Goal: Task Accomplishment & Management: Manage account settings

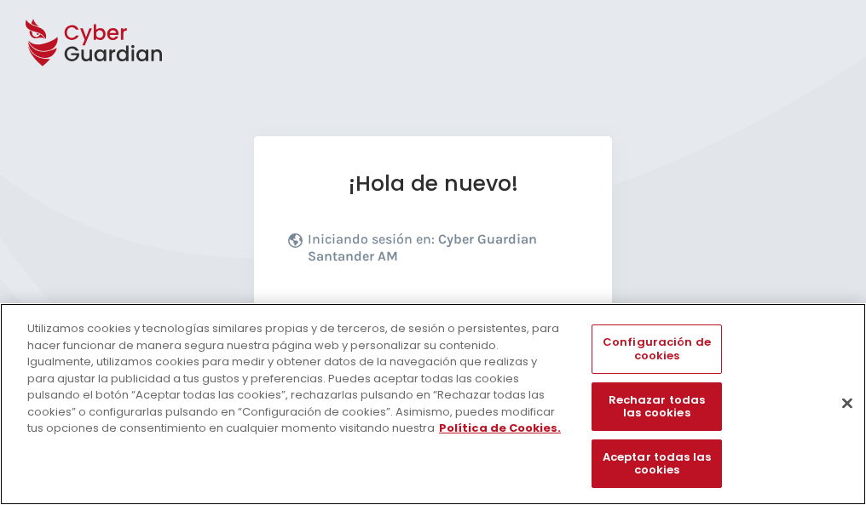
scroll to position [209, 0]
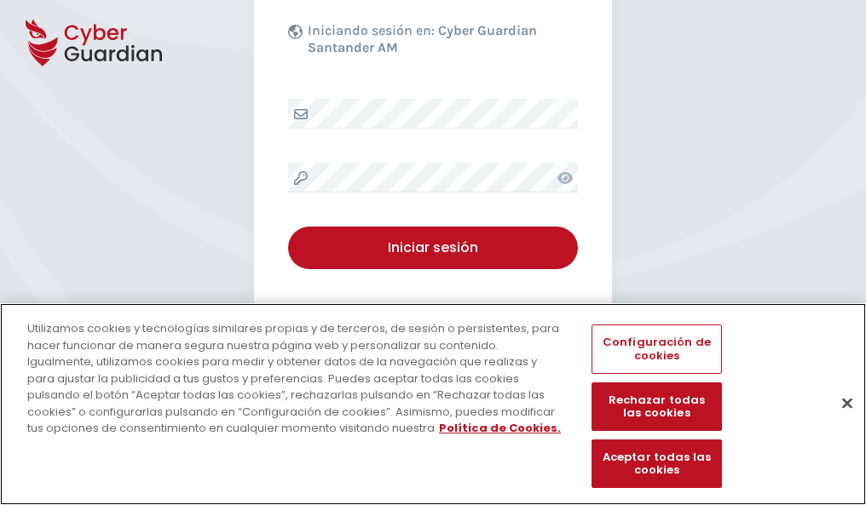
click at [838, 421] on button "Cerrar" at bounding box center [846, 402] width 37 height 37
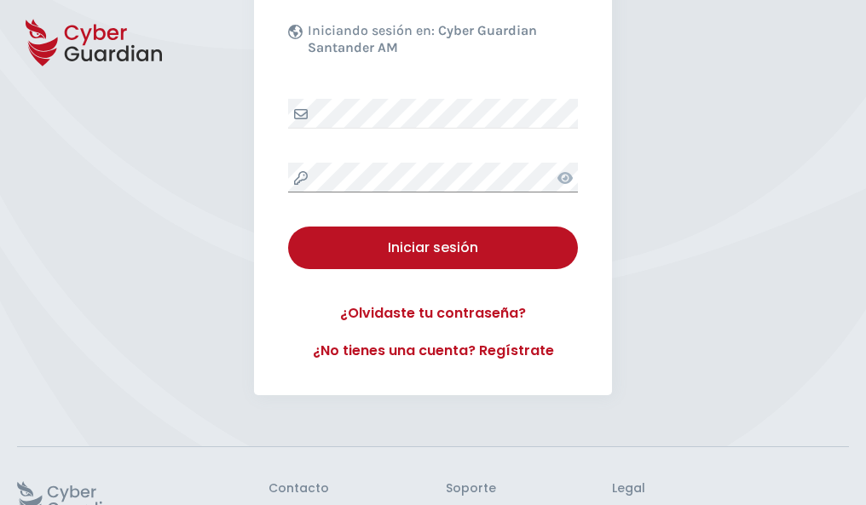
scroll to position [331, 0]
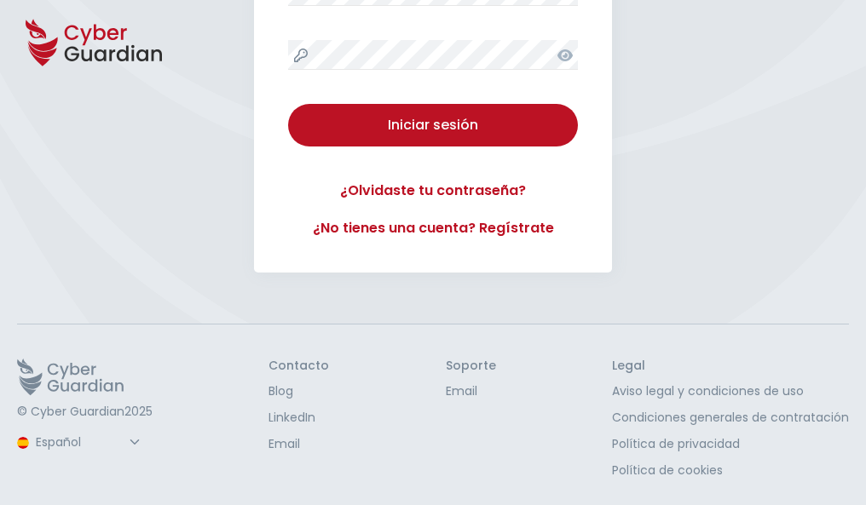
click at [288, 104] on button "Iniciar sesión" at bounding box center [433, 125] width 290 height 43
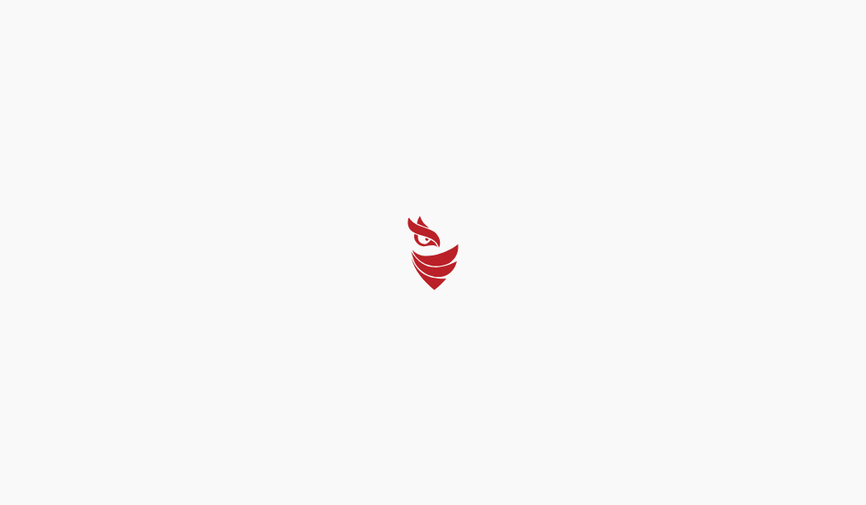
scroll to position [0, 0]
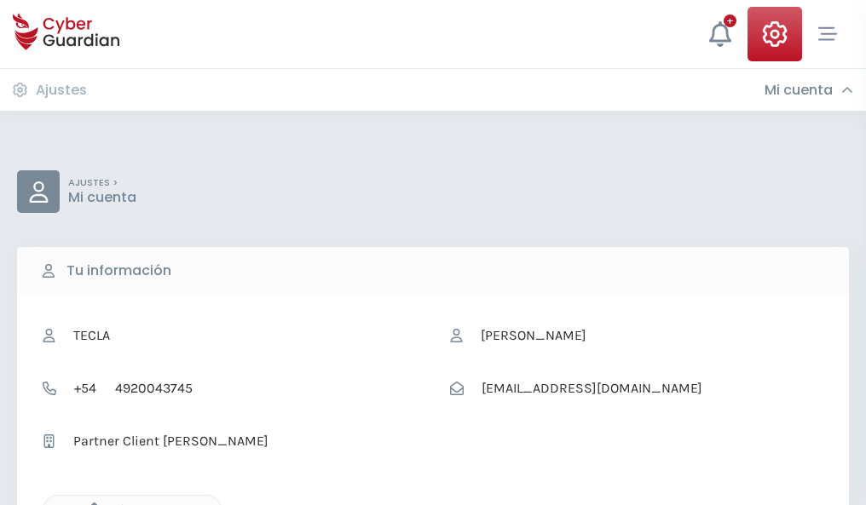
click at [89, 503] on icon "button" at bounding box center [90, 510] width 14 height 14
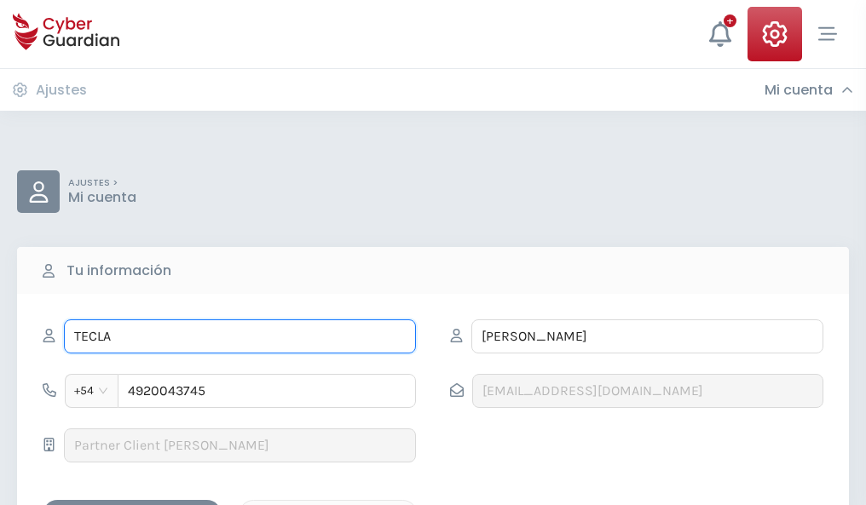
click at [239, 337] on input "TECLA" at bounding box center [240, 336] width 352 height 34
type input "T"
type input "Emigdio"
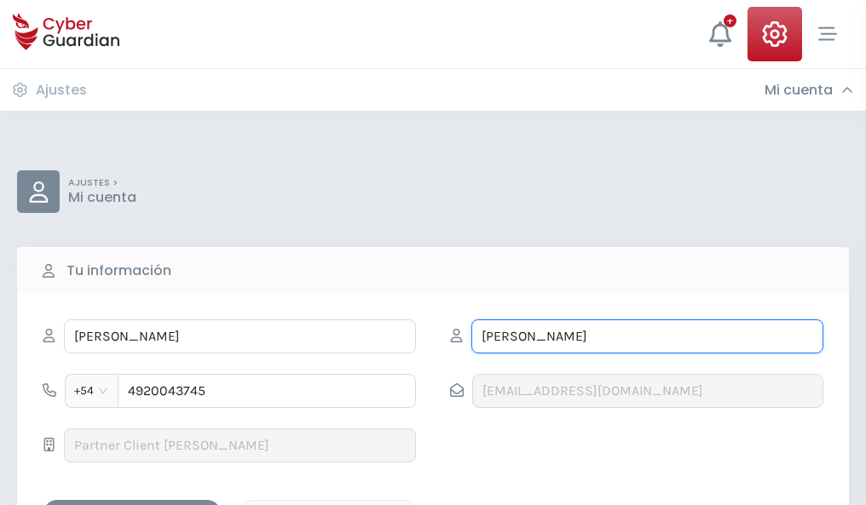
click at [647, 337] on input "PIZARRO" at bounding box center [647, 336] width 352 height 34
type input "P"
type input "Azcona"
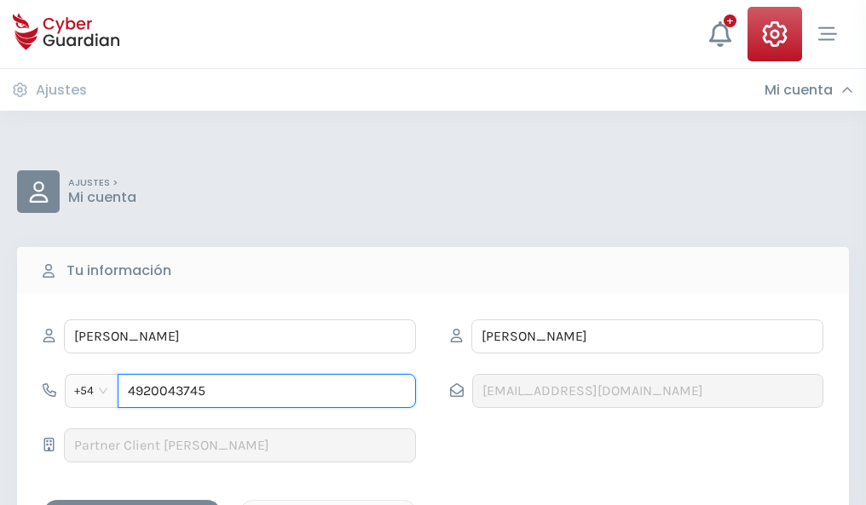
click at [267, 391] on input "4920043745" at bounding box center [267, 391] width 298 height 34
type input "4"
type input "4841174767"
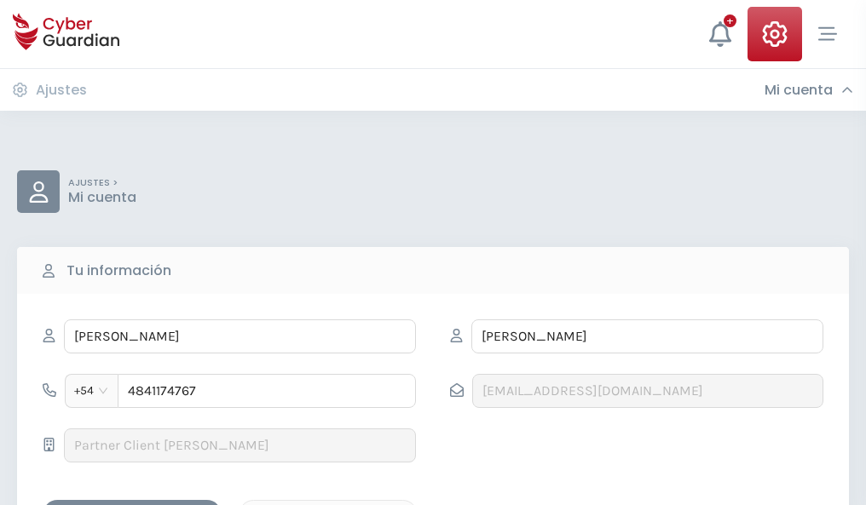
click at [132, 504] on div "Guardar cambios" at bounding box center [131, 514] width 153 height 21
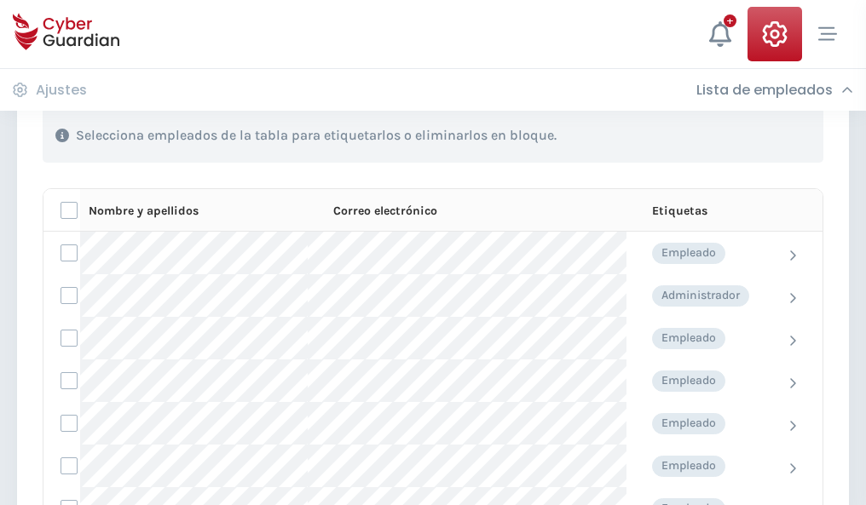
scroll to position [729, 0]
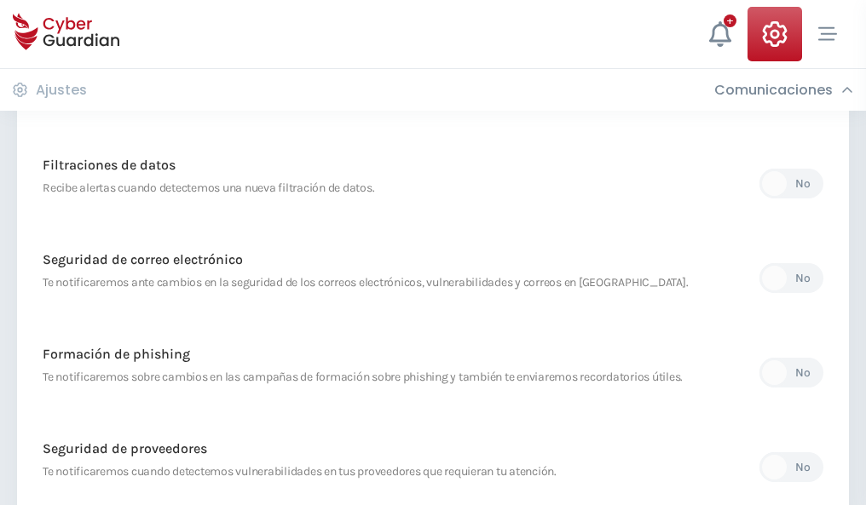
scroll to position [897, 0]
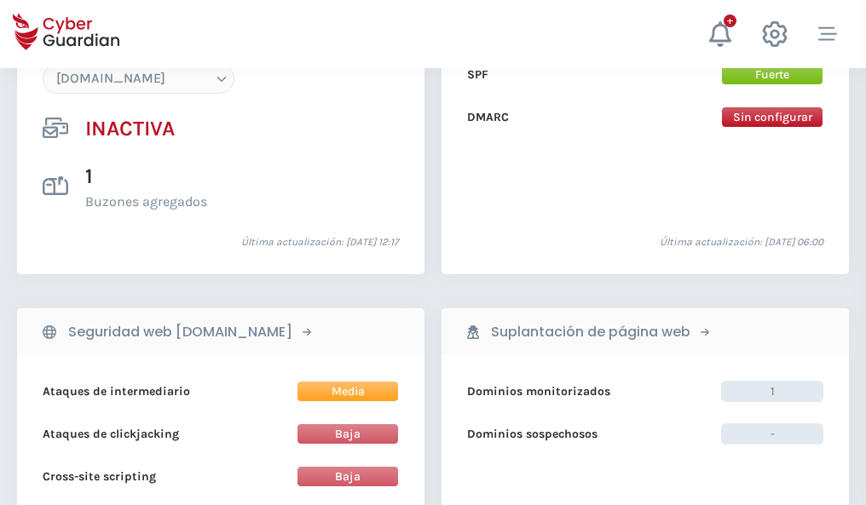
scroll to position [1603, 0]
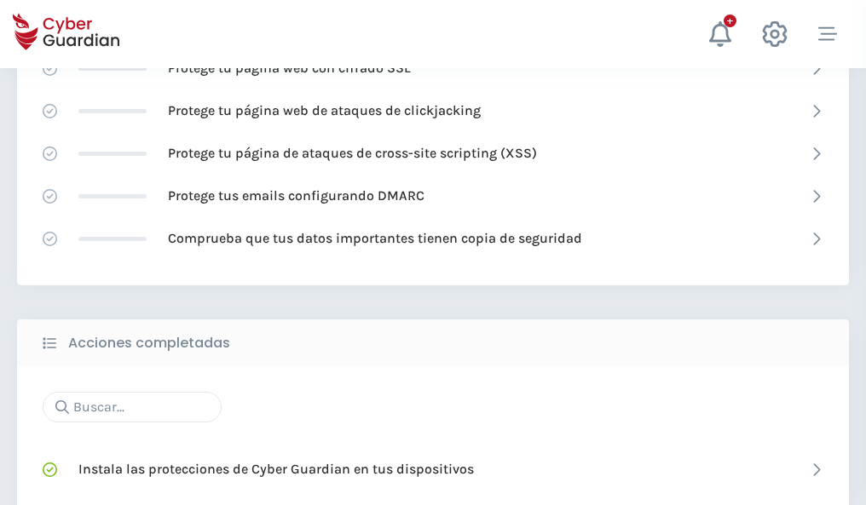
scroll to position [1135, 0]
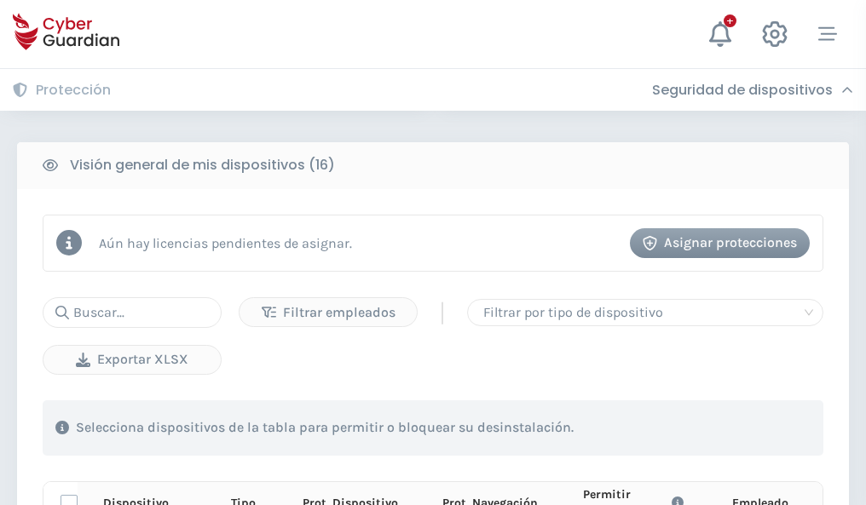
scroll to position [1505, 0]
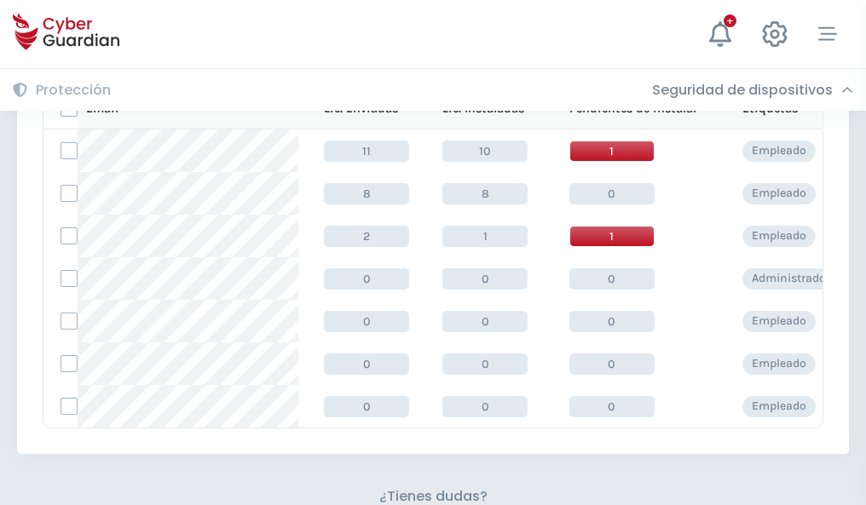
scroll to position [748, 0]
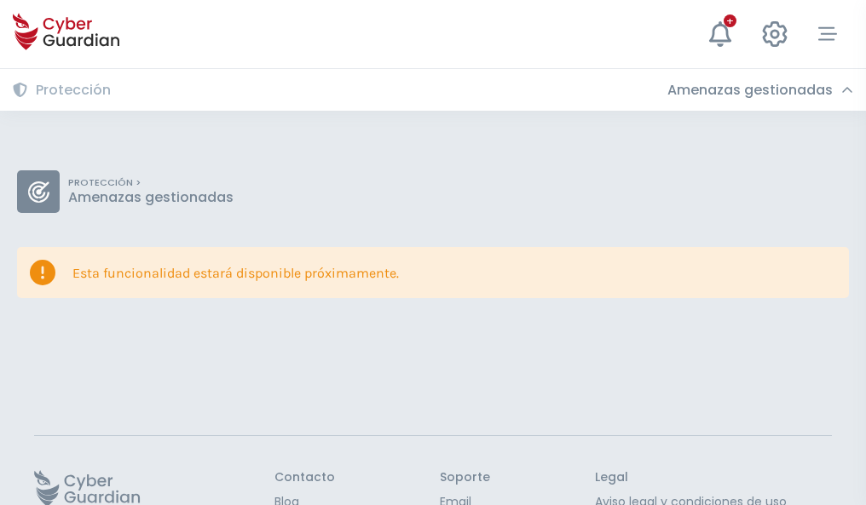
scroll to position [111, 0]
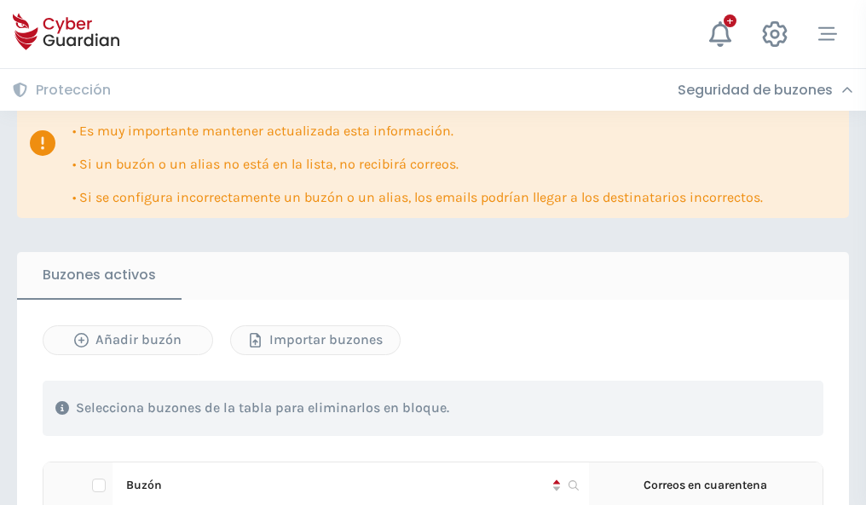
scroll to position [1001, 0]
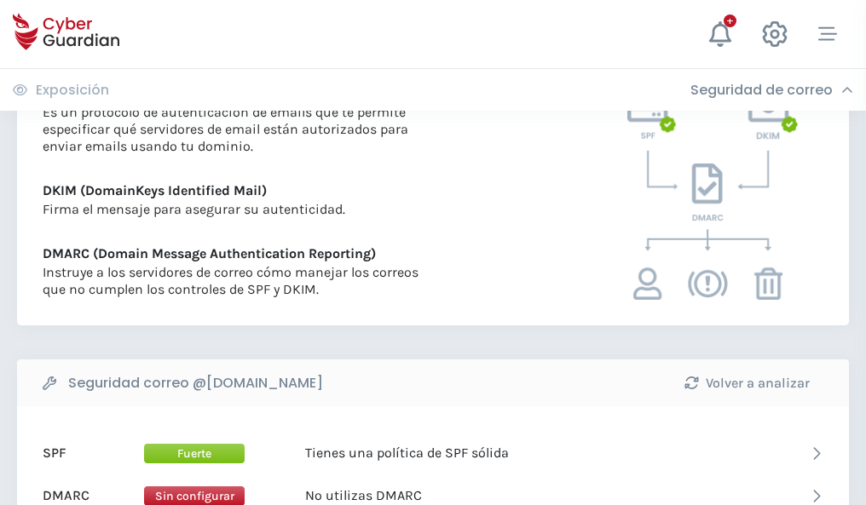
scroll to position [919, 0]
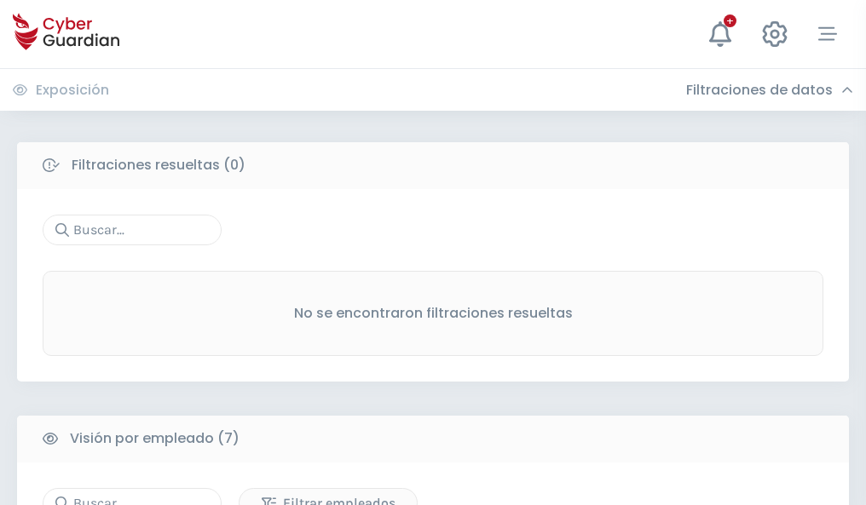
scroll to position [1409, 0]
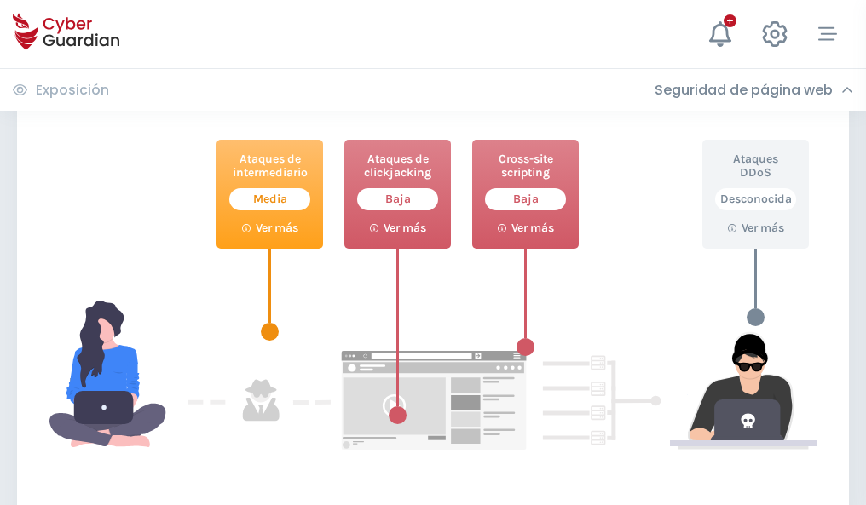
scroll to position [928, 0]
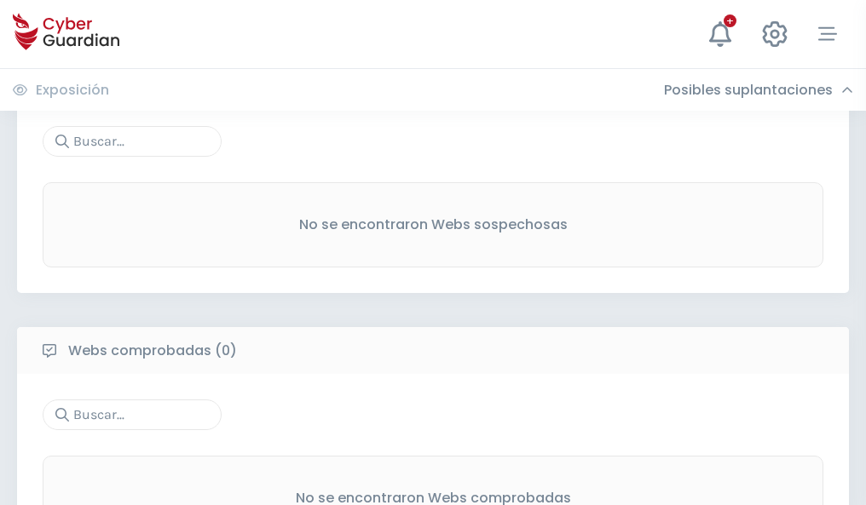
scroll to position [891, 0]
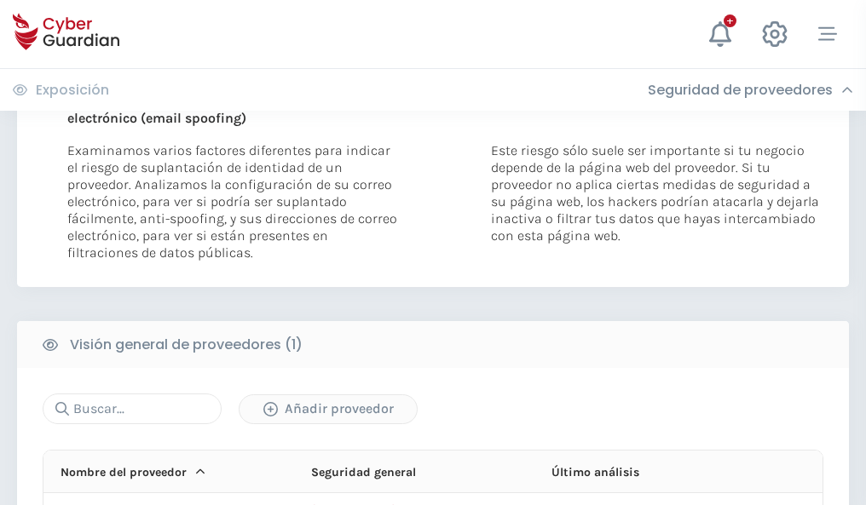
scroll to position [885, 0]
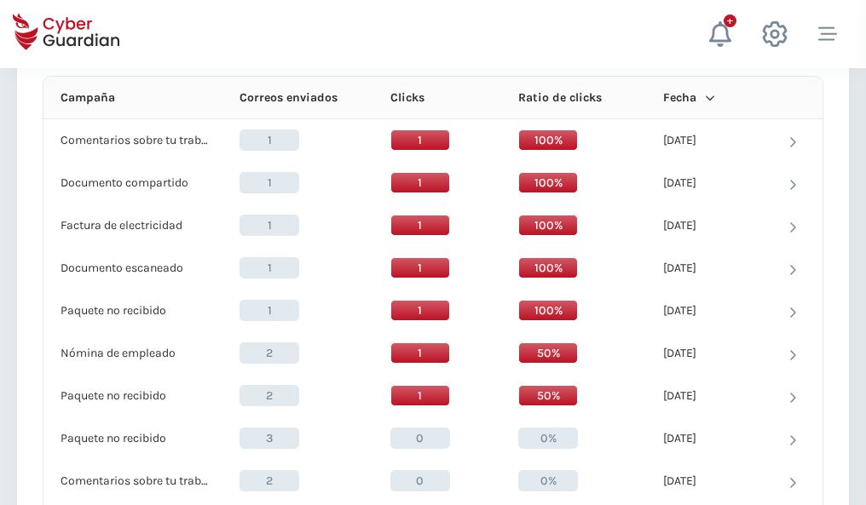
scroll to position [1528, 0]
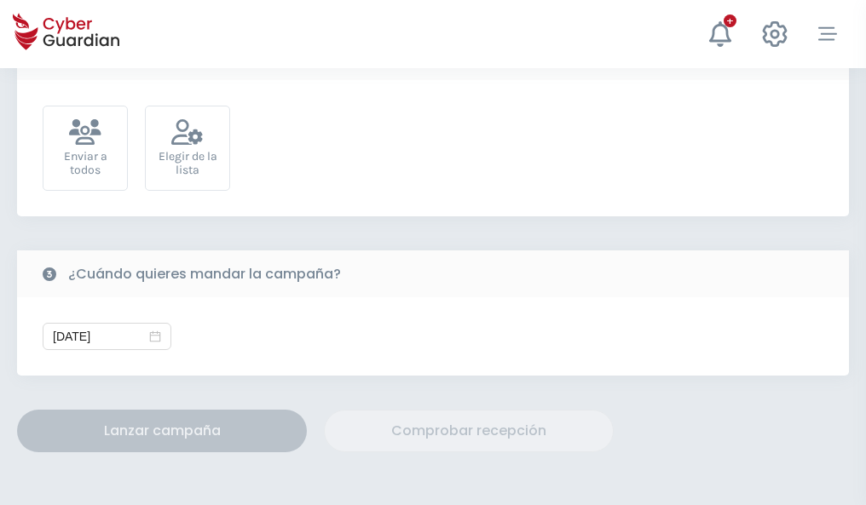
scroll to position [624, 0]
